Goal: Information Seeking & Learning: Learn about a topic

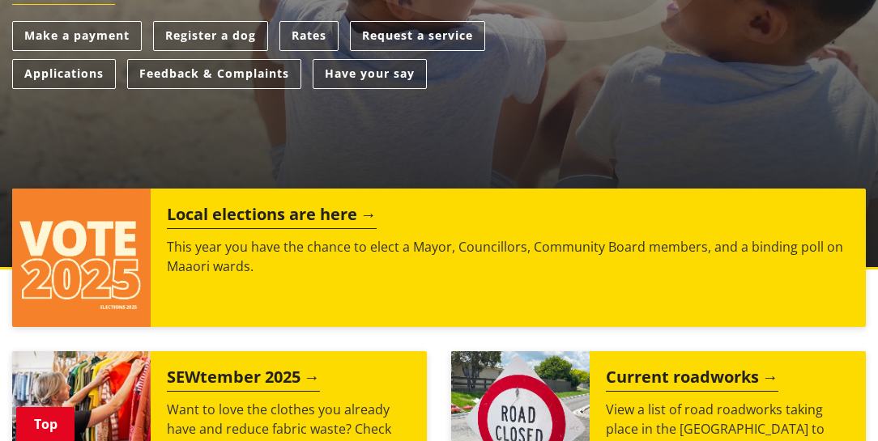
scroll to position [509, 0]
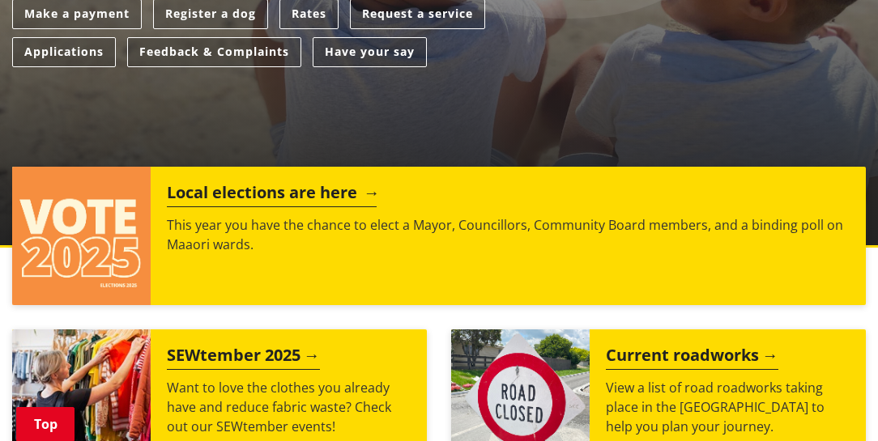
click at [284, 186] on h2 "Local elections are here" at bounding box center [272, 195] width 210 height 24
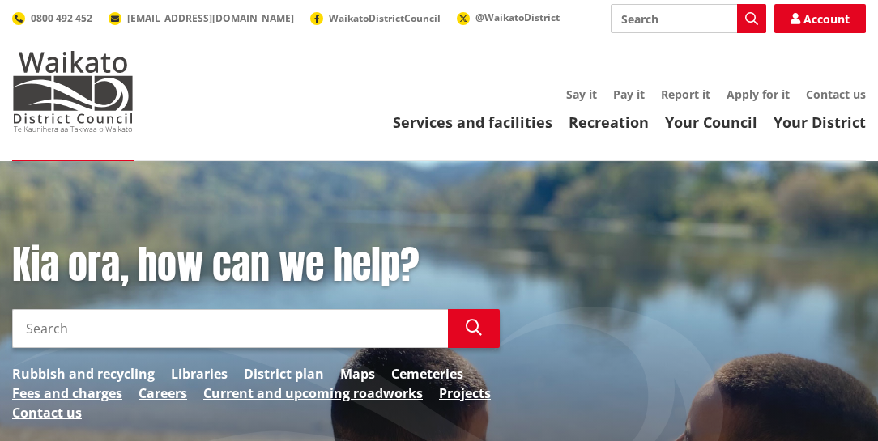
scroll to position [0, 0]
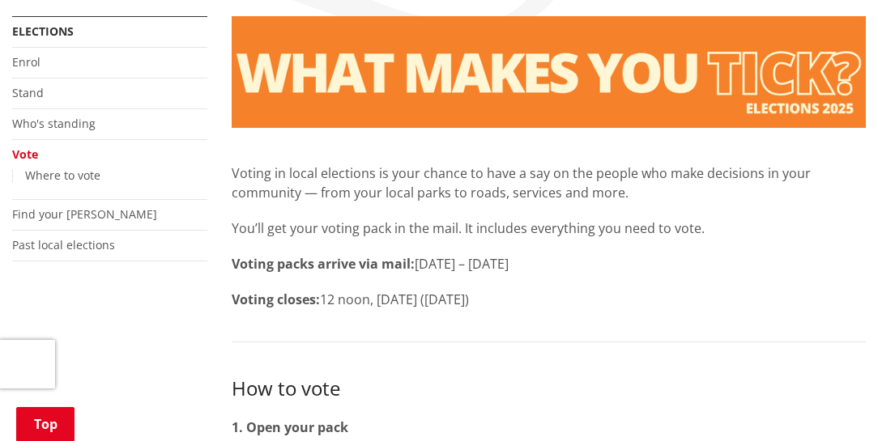
scroll to position [290, 0]
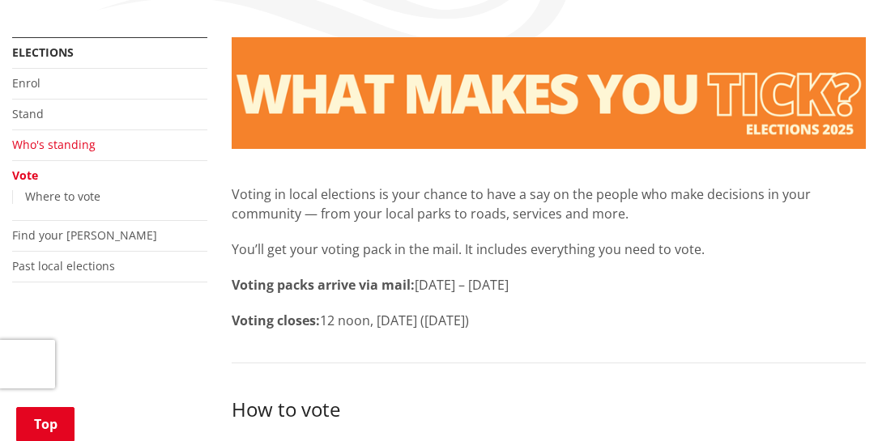
click at [62, 147] on link "Who's standing" at bounding box center [53, 144] width 83 height 15
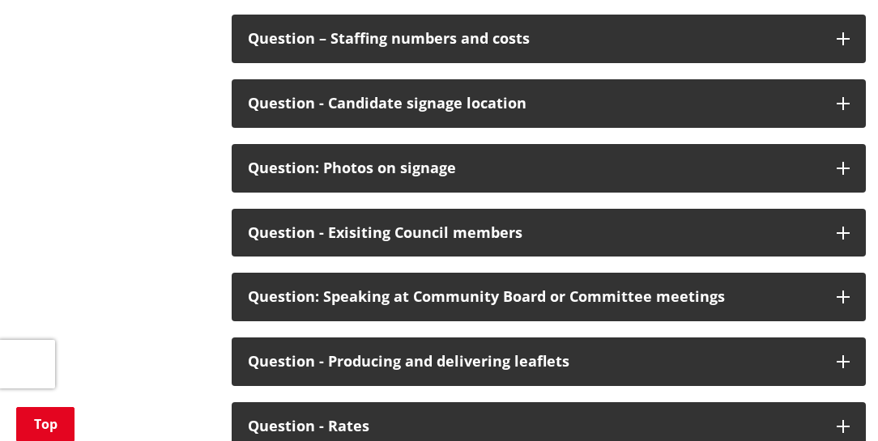
scroll to position [8193, 0]
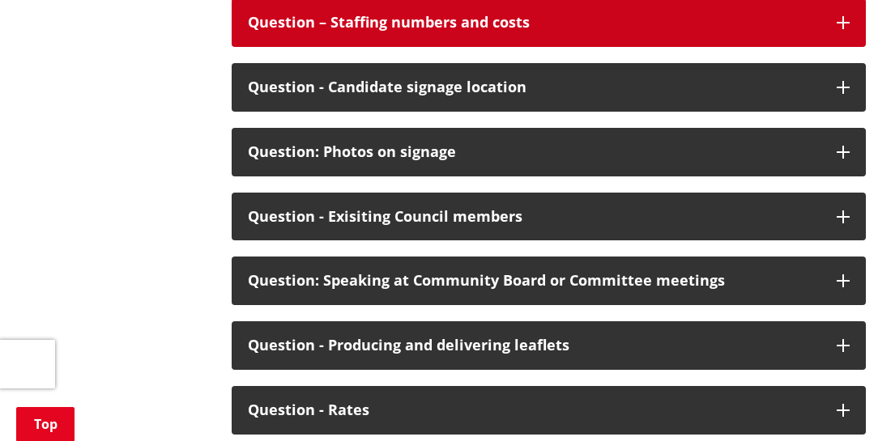
click at [513, 31] on div "Question – Staffing numbers and costs" at bounding box center [534, 23] width 573 height 16
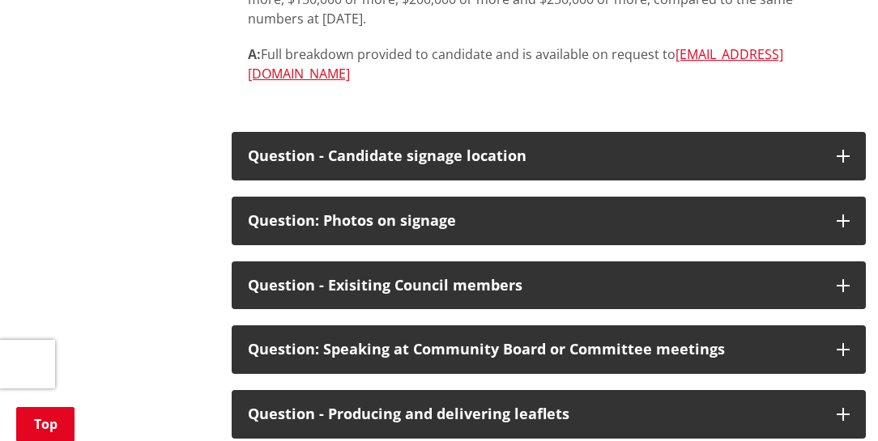
scroll to position [8331, 0]
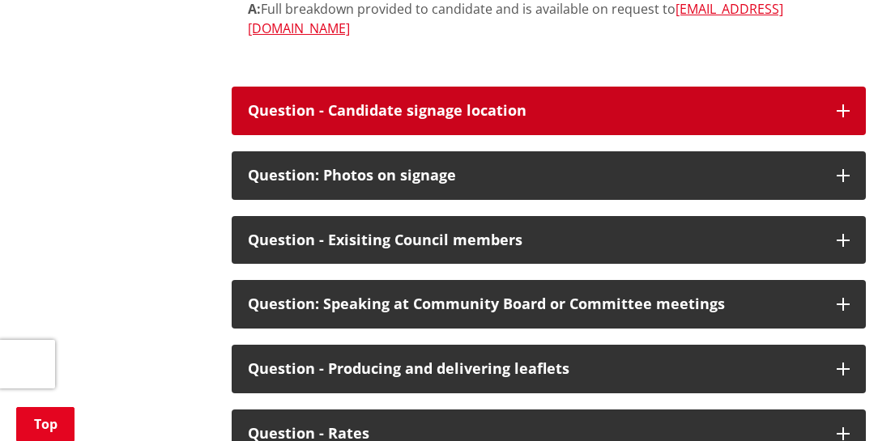
click at [441, 119] on div "Question - Candidate signage location" at bounding box center [534, 111] width 573 height 16
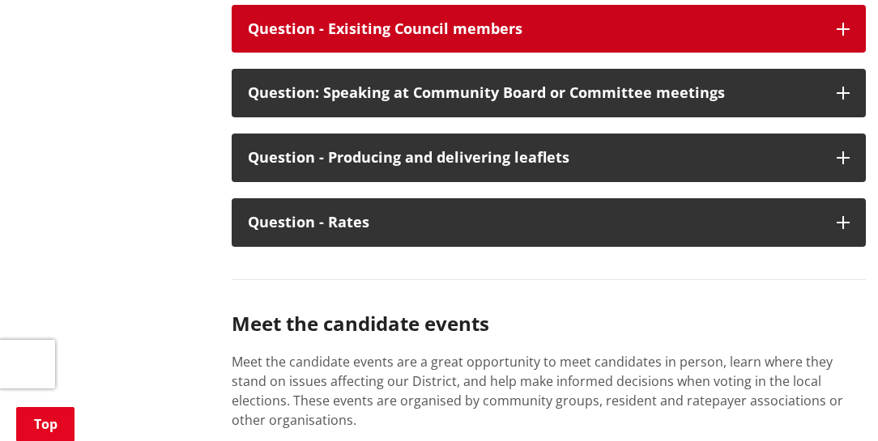
scroll to position [8702, 0]
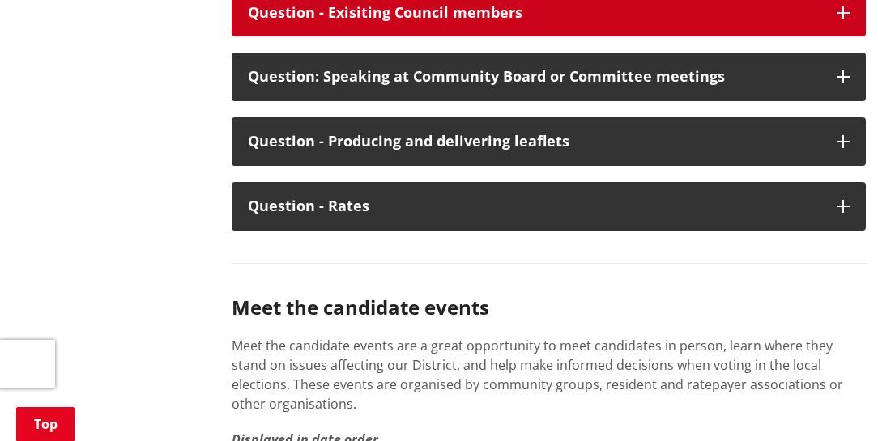
click at [463, 37] on button "Question - Exisiting Council members" at bounding box center [549, 13] width 634 height 49
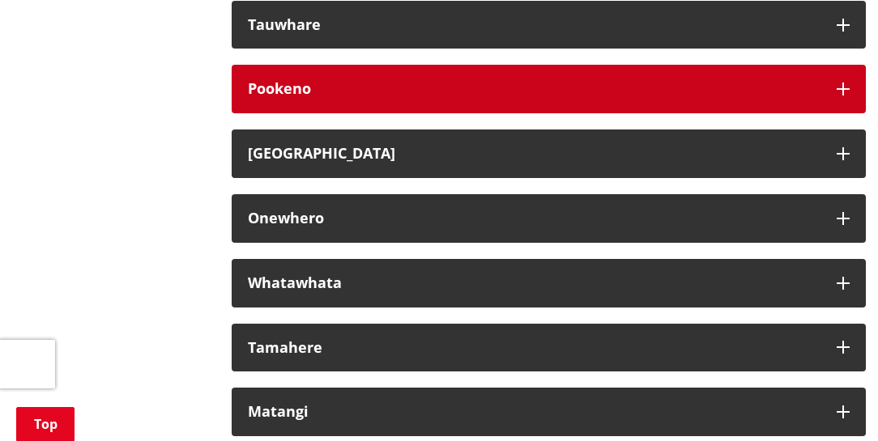
scroll to position [9397, 0]
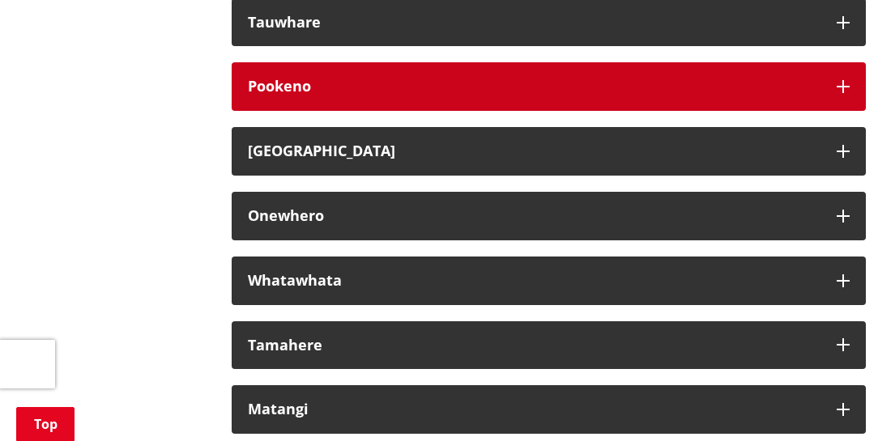
click at [422, 95] on div "Pookeno" at bounding box center [534, 87] width 573 height 16
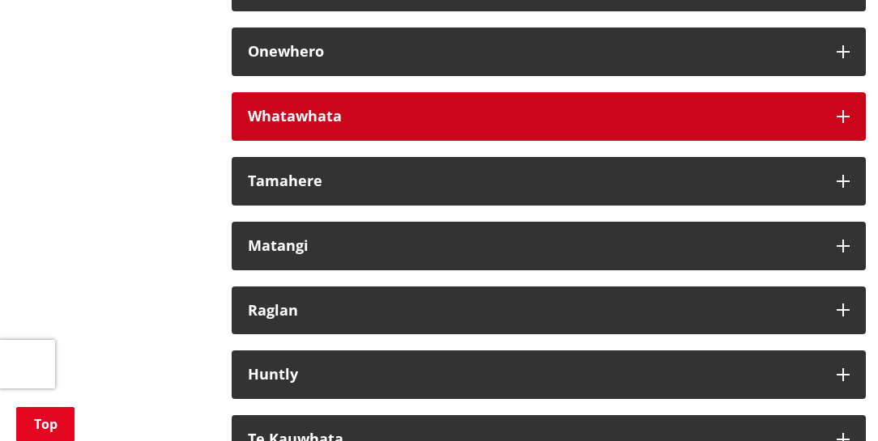
scroll to position [9952, 0]
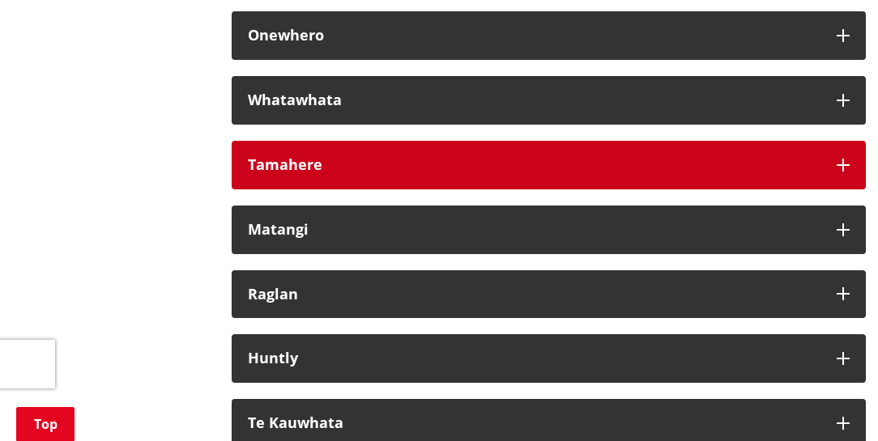
click at [408, 190] on button "Tamahere" at bounding box center [549, 165] width 634 height 49
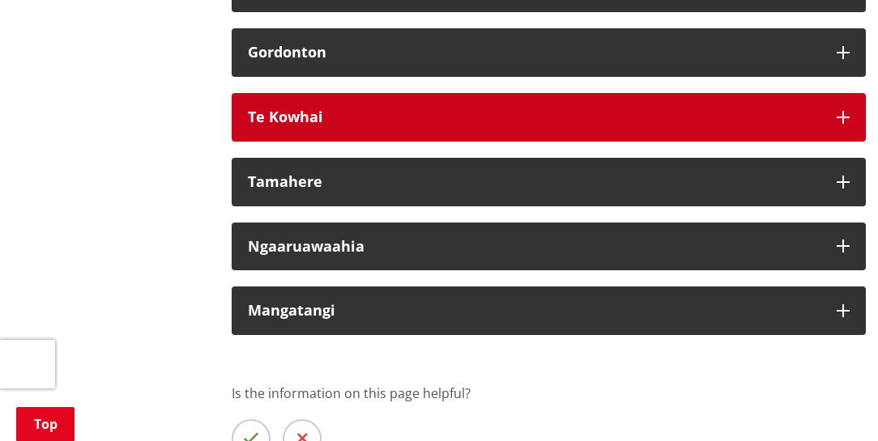
scroll to position [10739, 0]
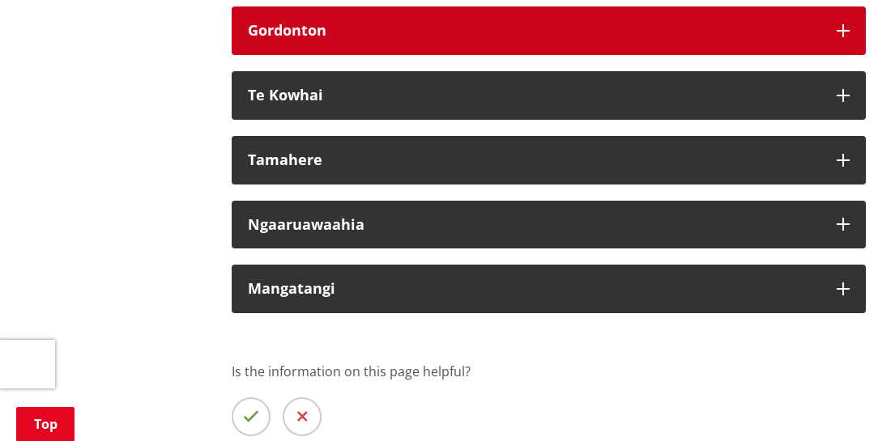
click at [357, 55] on button "Gordonton" at bounding box center [549, 30] width 634 height 49
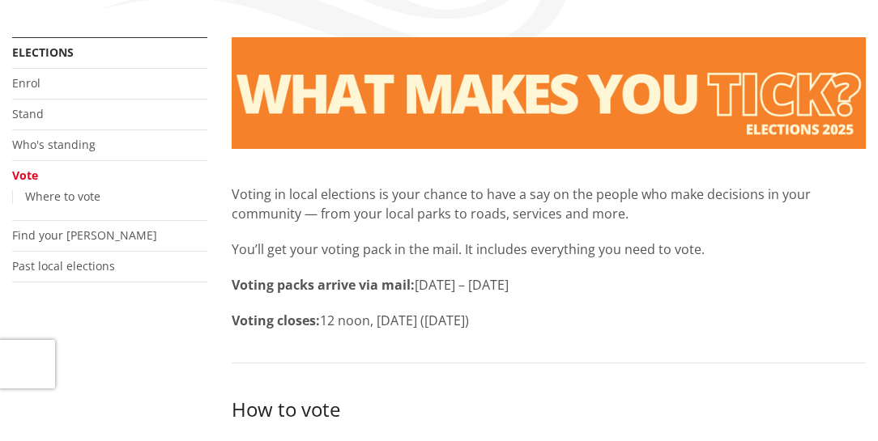
scroll to position [290, 0]
